Goal: Ask a question

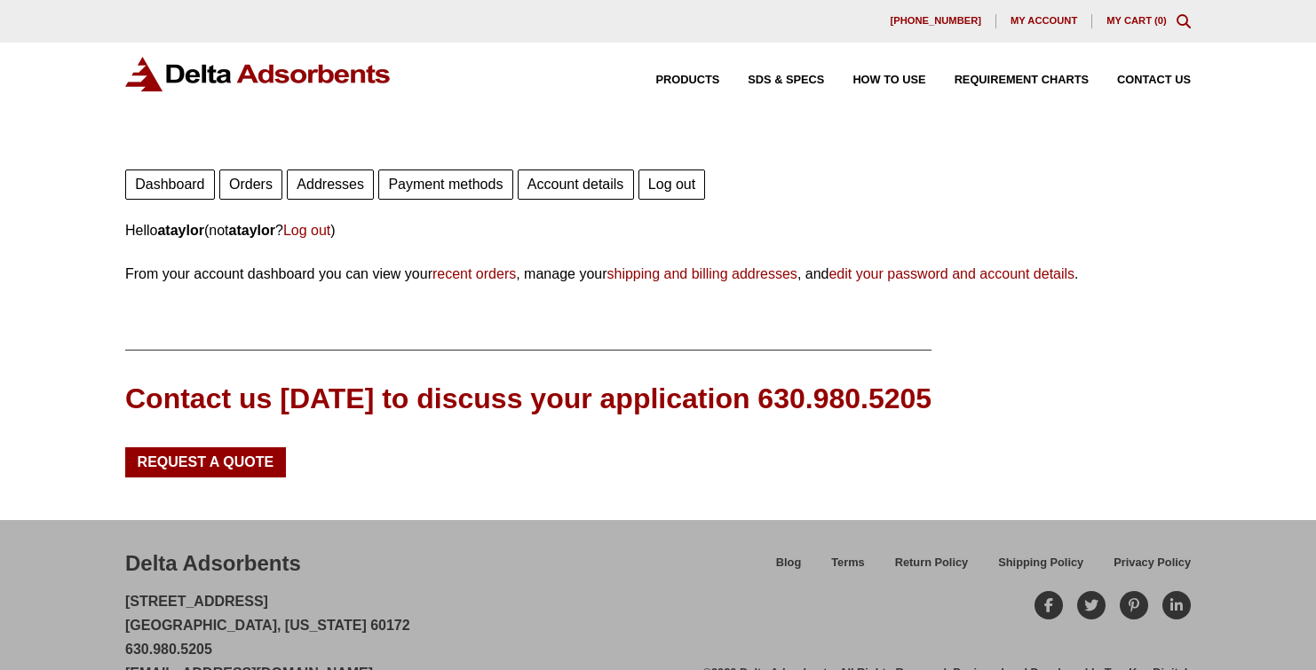
click at [264, 177] on link "Orders" at bounding box center [250, 185] width 63 height 30
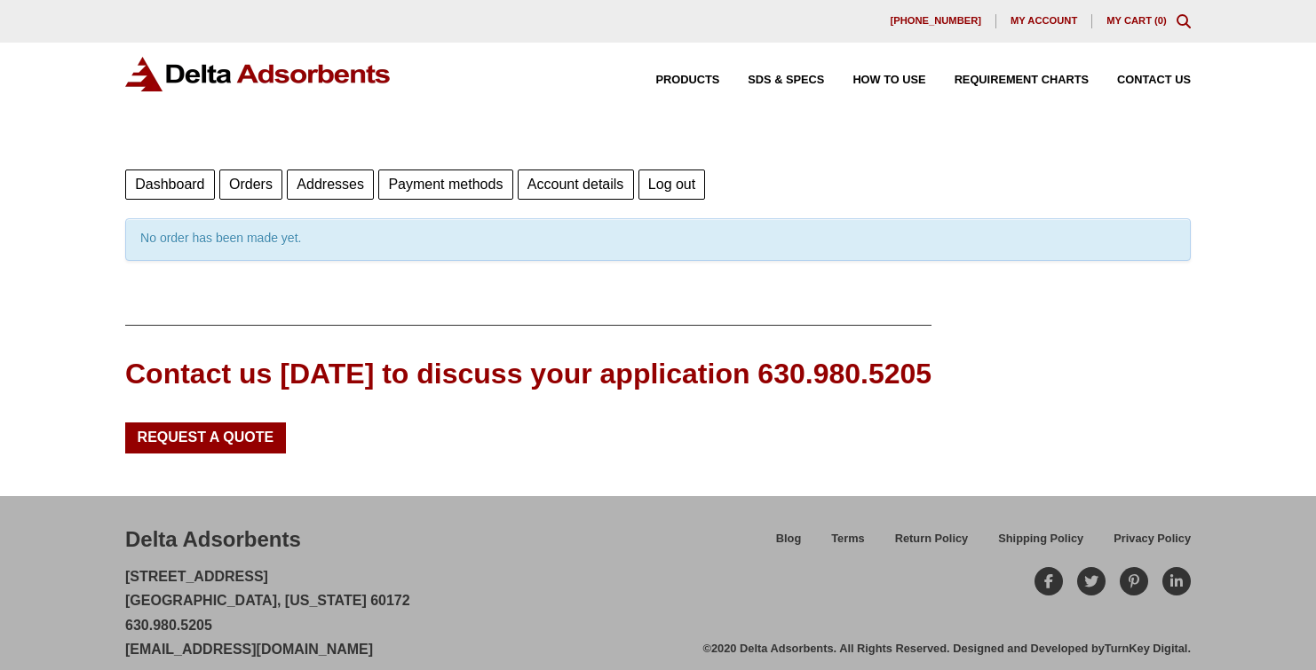
click at [1041, 17] on span "My account" at bounding box center [1043, 21] width 67 height 10
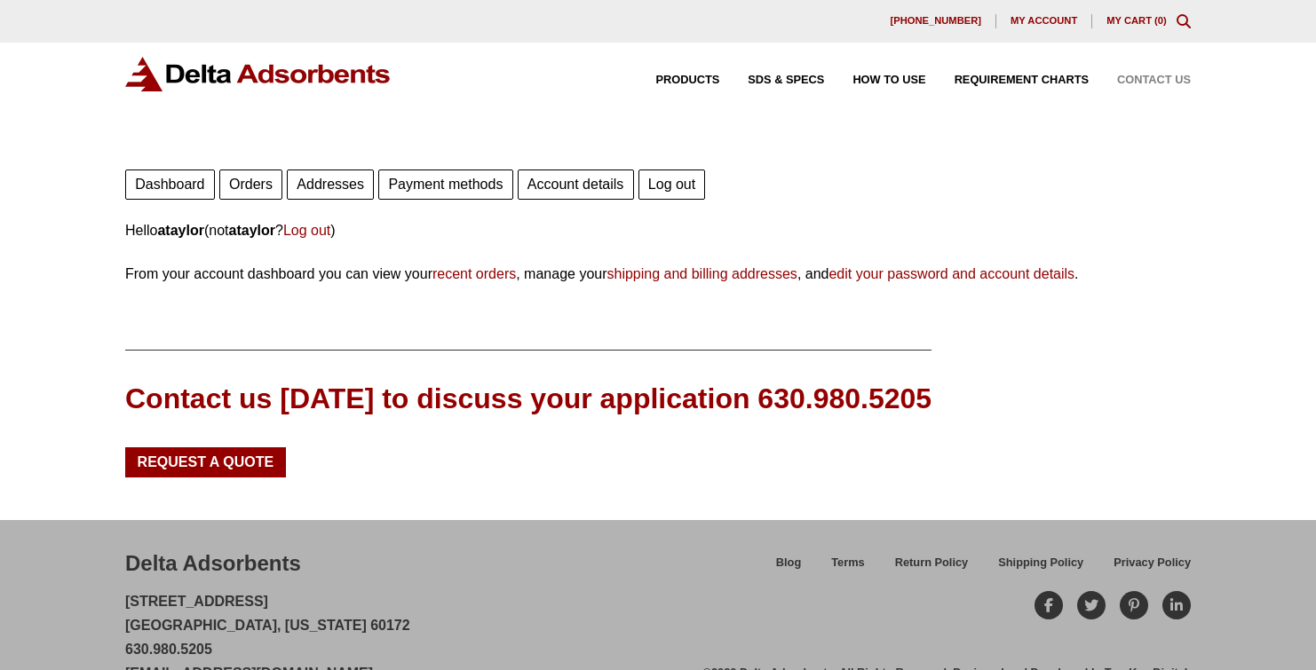
click at [1148, 76] on span "Contact Us" at bounding box center [1154, 81] width 74 height 12
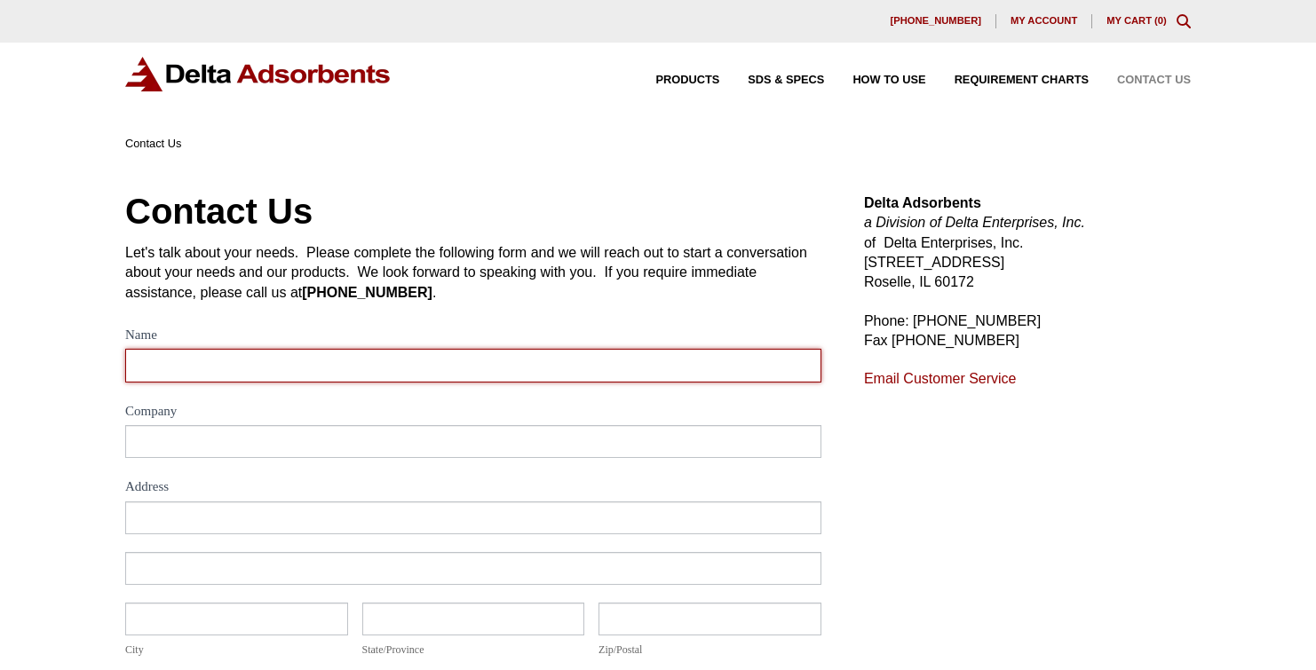
click at [373, 352] on input "Name" at bounding box center [473, 365] width 696 height 33
type input "[PERSON_NAME]"
type input "[PERSON_NAME] Industries"
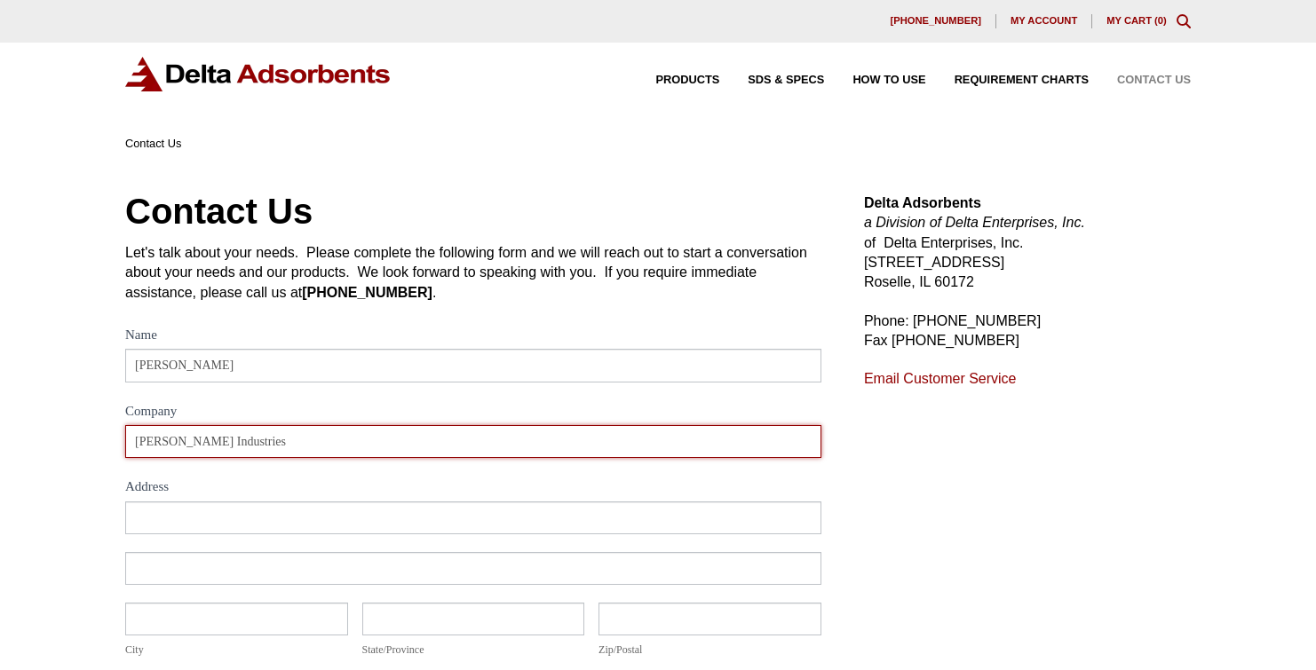
type input "[STREET_ADDRESS][PERSON_NAME]"
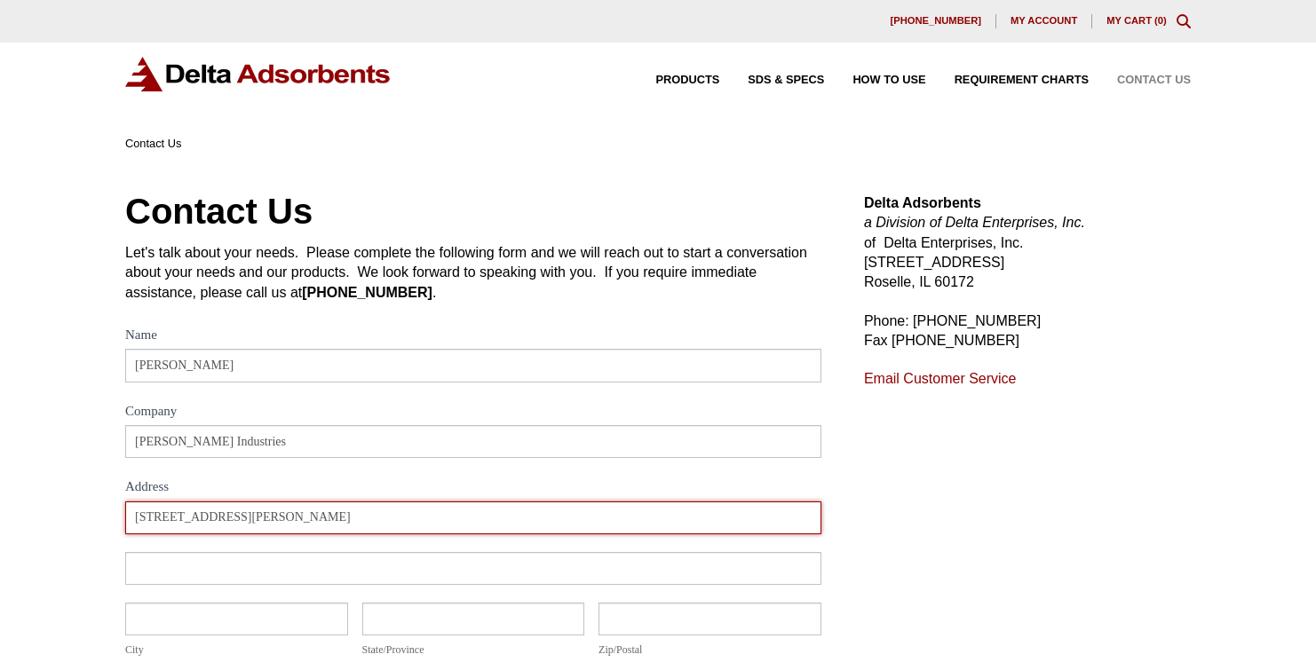
type input "[PERSON_NAME]"
type input "PA"
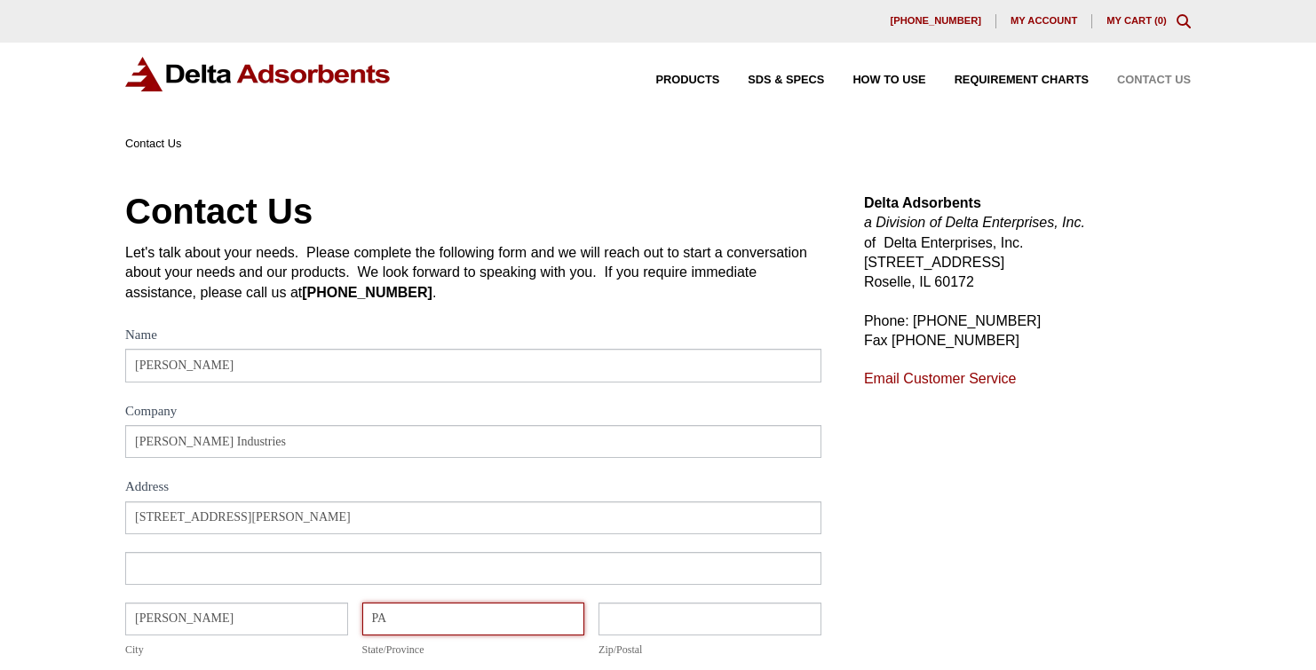
type input "16002"
select select "[GEOGRAPHIC_DATA]"
type input "7242821060"
type input "[EMAIL_ADDRESS][DOMAIN_NAME]"
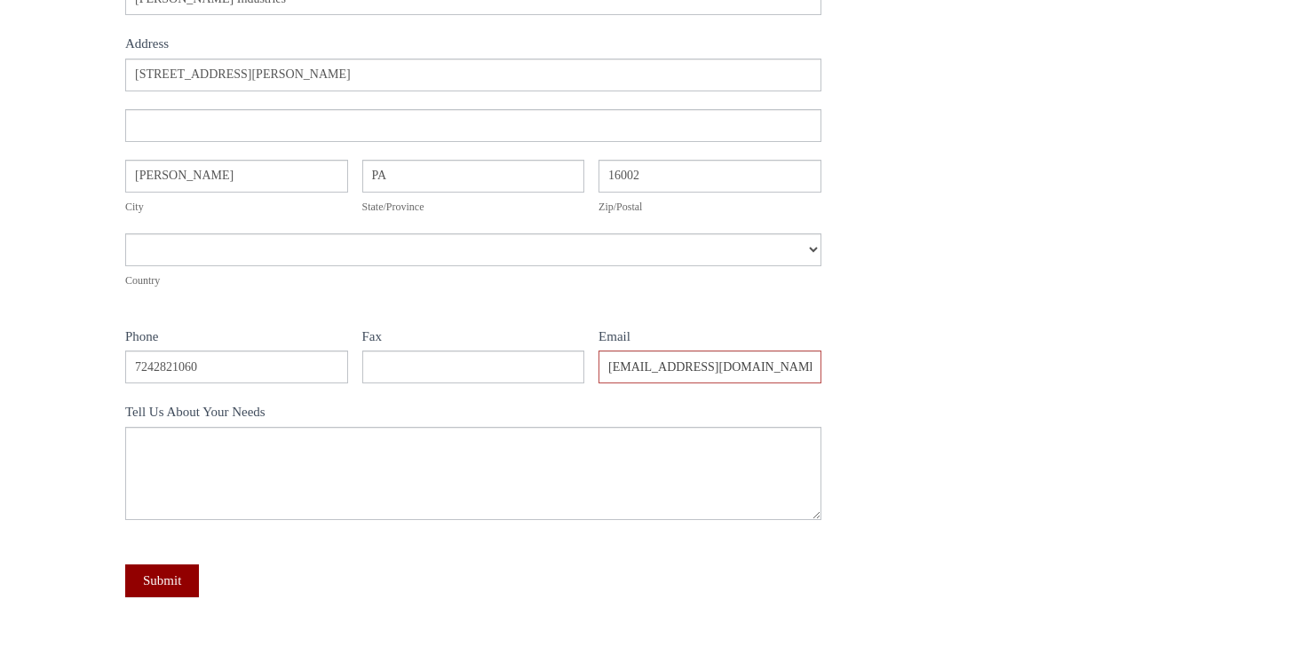
scroll to position [444, 0]
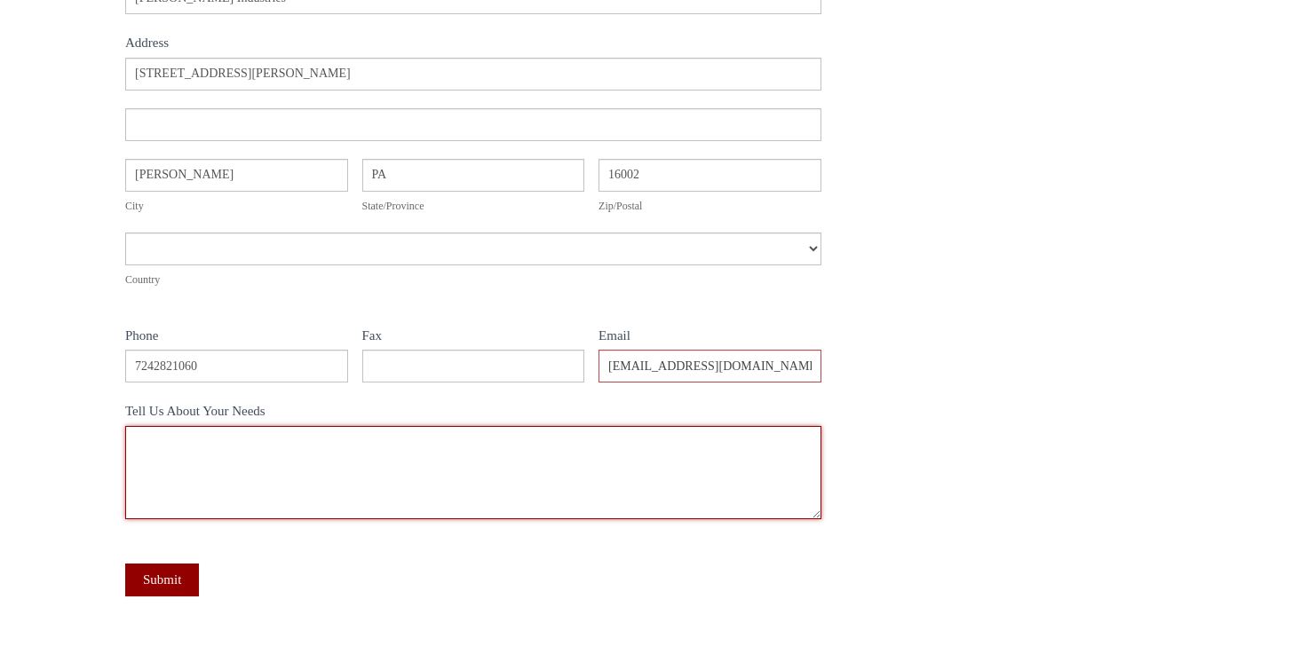
click at [268, 456] on textarea "Tell Us About Your Needs" at bounding box center [473, 472] width 696 height 93
type textarea "Hello, Can you tell me or give me a tracking # for Order DA-8234? Thanks [PERSO…"
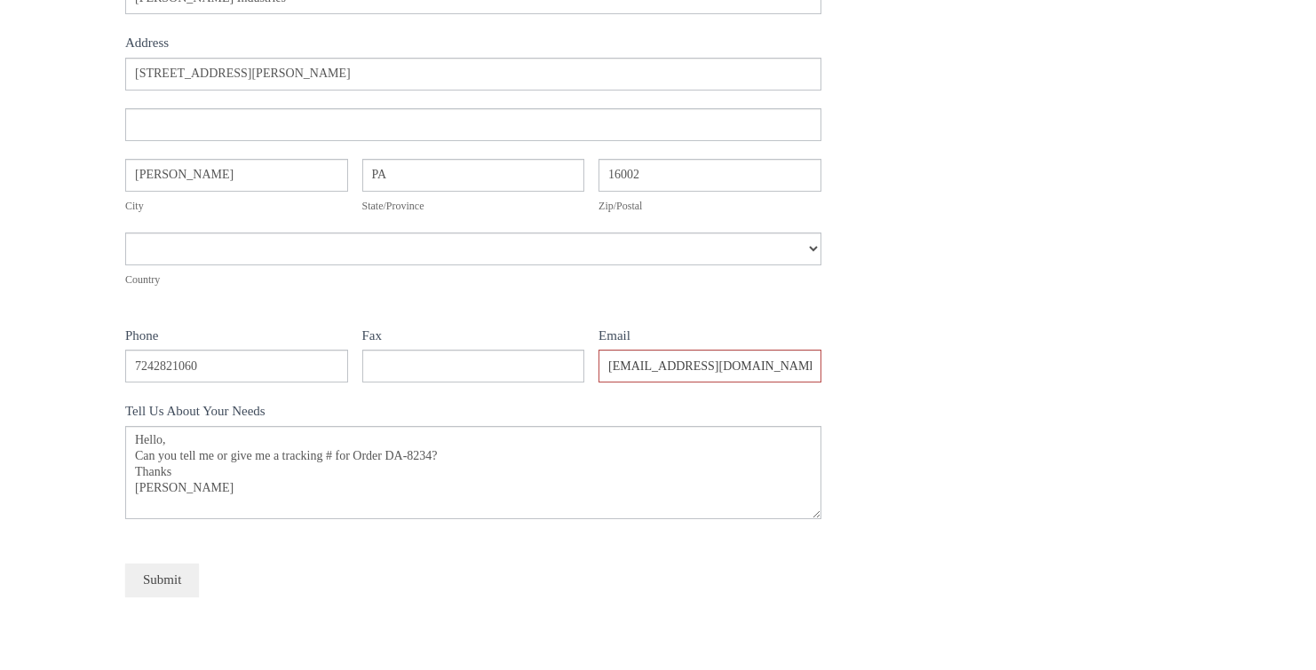
click at [167, 585] on button "Submit" at bounding box center [162, 580] width 74 height 33
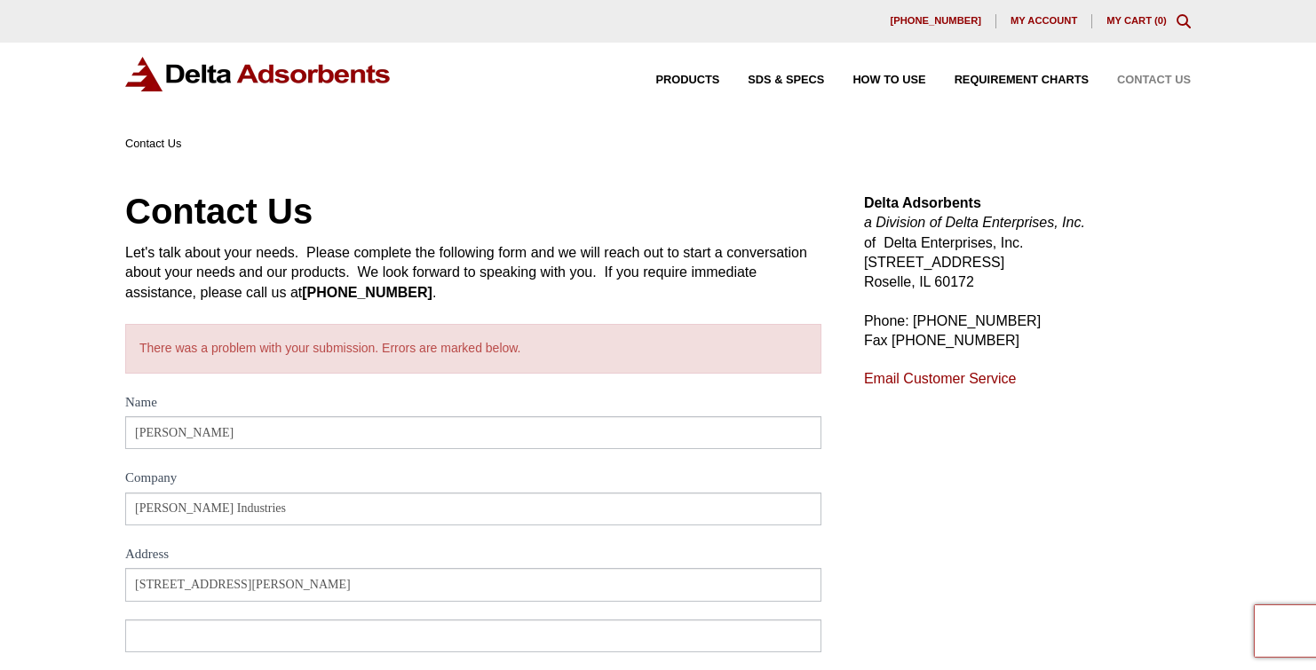
click at [1087, 266] on p "Delta Adsorbents a Division of Delta Enterprises, Inc. of Delta Enterprises, In…" at bounding box center [1027, 243] width 327 height 99
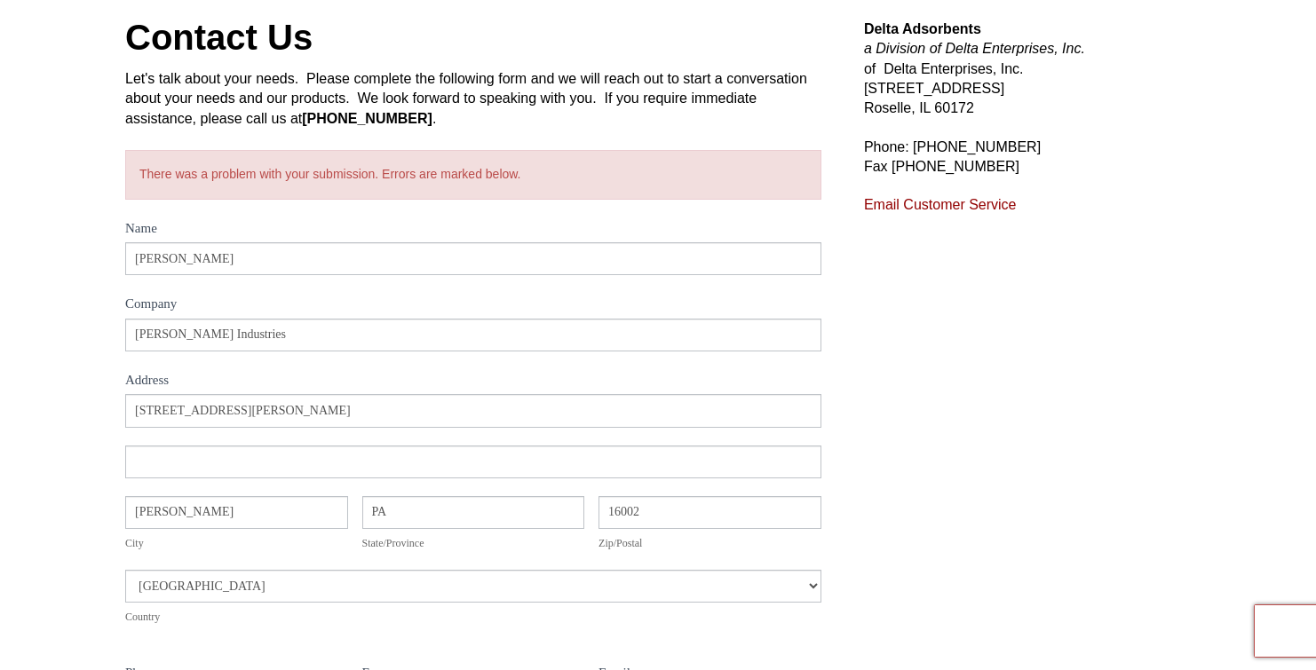
scroll to position [178, 0]
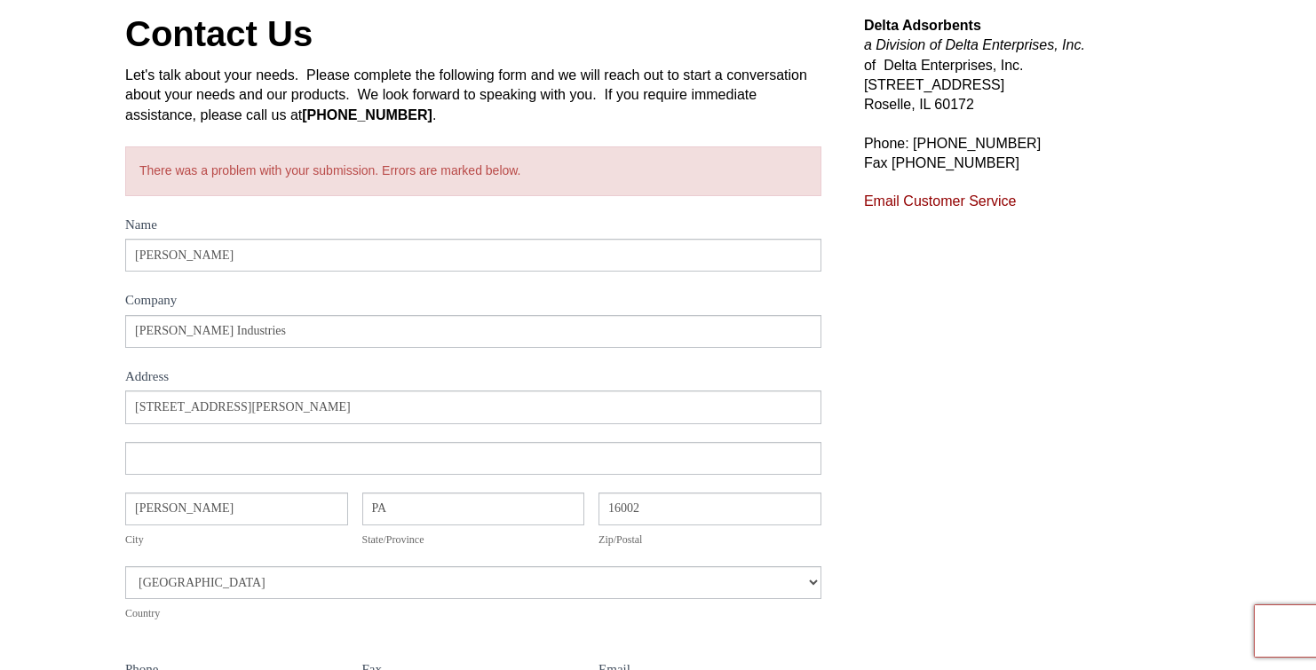
click at [959, 201] on link "Email Customer Service" at bounding box center [940, 201] width 153 height 15
